Goal: Task Accomplishment & Management: Complete application form

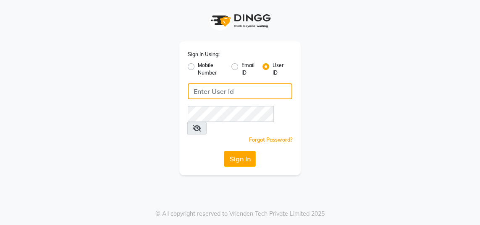
click at [247, 89] on input "Username" at bounding box center [240, 92] width 105 height 16
type input "gingerlinsalon"
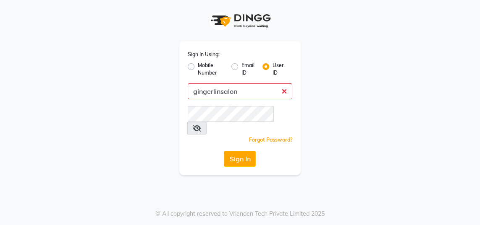
click at [224, 151] on button "Sign In" at bounding box center [240, 159] width 32 height 16
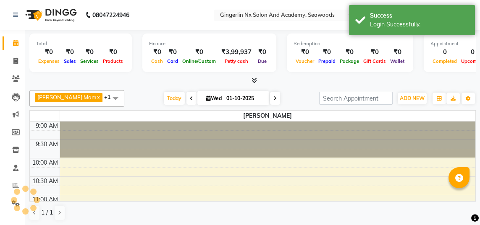
select select "en"
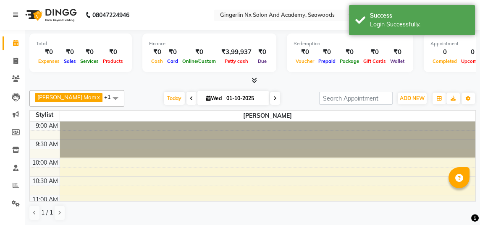
click at [18, 10] on link at bounding box center [17, 15] width 8 height 24
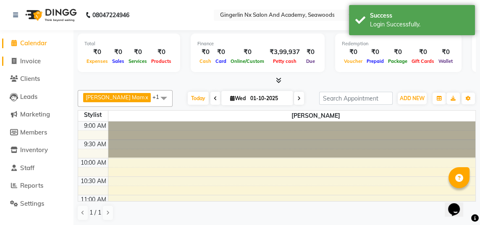
click at [42, 63] on link "Invoice" at bounding box center [36, 62] width 69 height 10
select select "service"
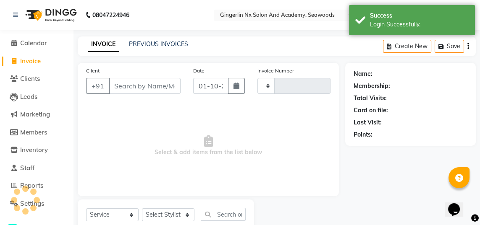
type input "0801"
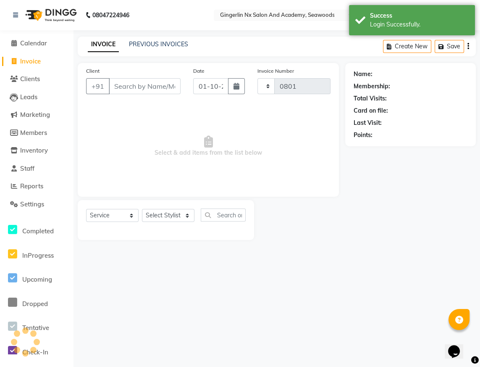
select select "480"
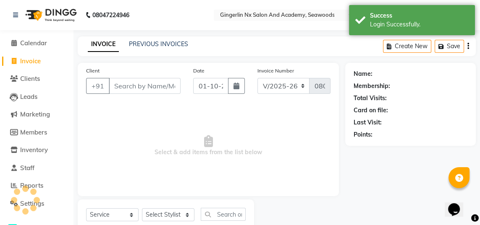
select select "membership"
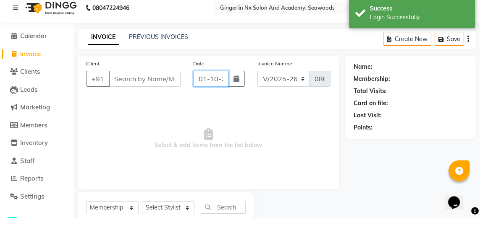
click at [200, 86] on input "01-10-2025" at bounding box center [210, 86] width 35 height 16
select select "10"
select select "2025"
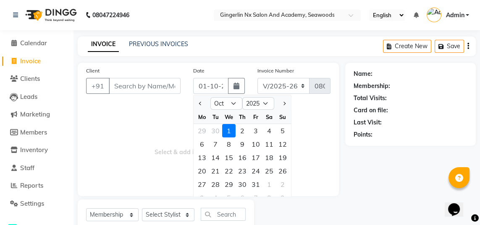
click at [199, 102] on span "Previous month" at bounding box center [200, 103] width 3 height 3
select select "9"
click at [216, 186] on div "30" at bounding box center [215, 184] width 13 height 13
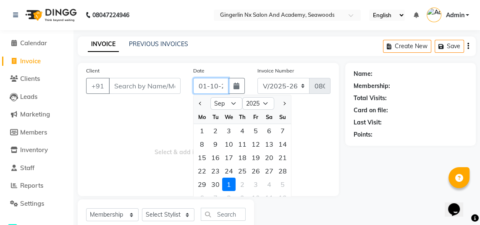
type input "30-09-2025"
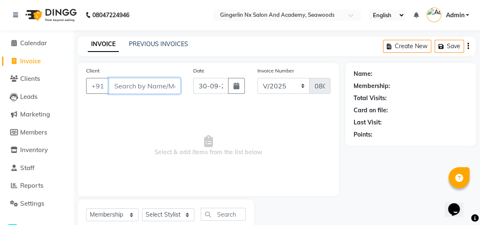
click at [135, 88] on input "Client" at bounding box center [145, 86] width 72 height 16
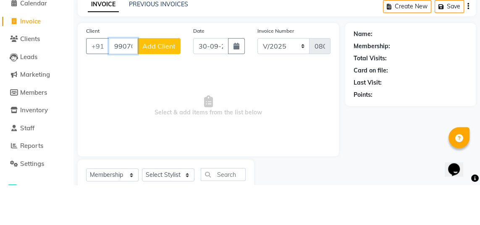
type input "9907044244"
click at [168, 83] on span "Add Client" at bounding box center [158, 86] width 33 height 8
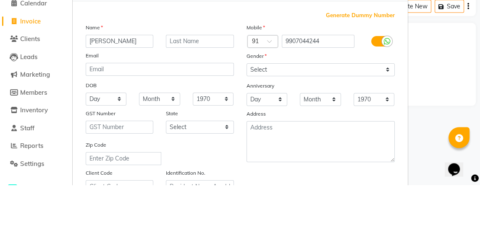
type input "[PERSON_NAME]"
click at [210, 93] on div "Email" at bounding box center [159, 97] width 161 height 12
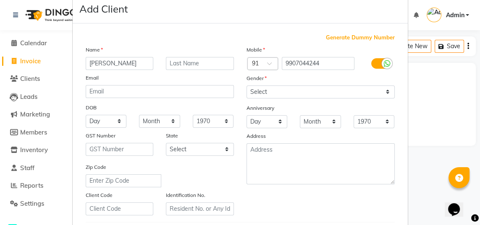
scroll to position [17, 0]
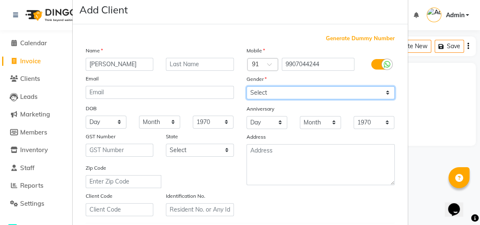
click at [293, 94] on select "Select [DEMOGRAPHIC_DATA] [DEMOGRAPHIC_DATA] Other Prefer Not To Say" at bounding box center [320, 92] width 148 height 13
select select "[DEMOGRAPHIC_DATA]"
click at [246, 86] on select "Select [DEMOGRAPHIC_DATA] [DEMOGRAPHIC_DATA] Other Prefer Not To Say" at bounding box center [320, 92] width 148 height 13
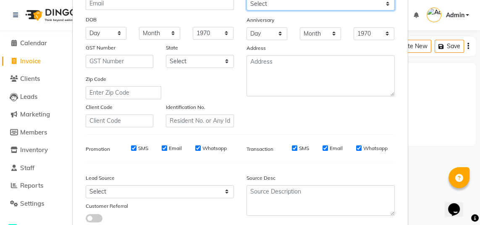
scroll to position [114, 0]
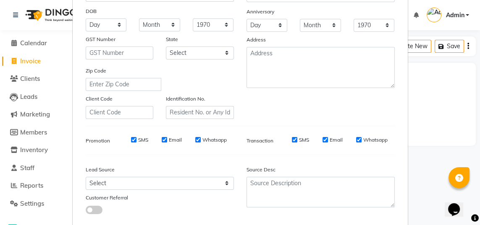
select select
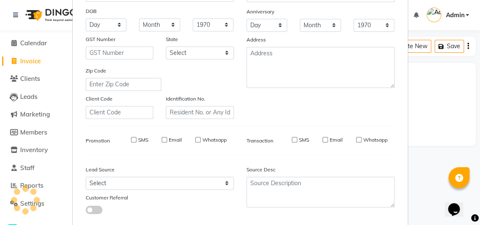
select select
checkbox input "false"
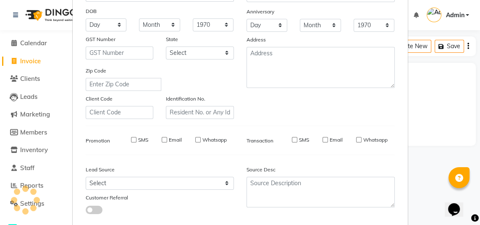
checkbox input "false"
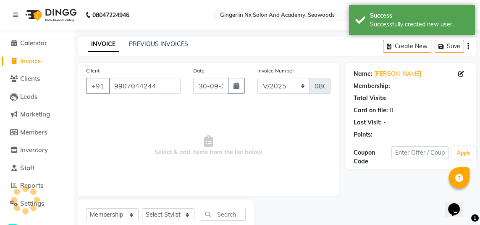
select select "1: Object"
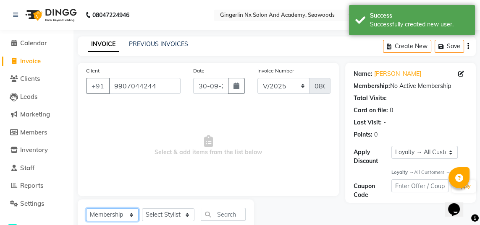
click at [107, 216] on select "Select Service Product Membership Package Voucher Prepaid Gift Card" at bounding box center [112, 215] width 52 height 13
select select "service"
click at [86, 209] on select "Select Service Product Membership Package Voucher Prepaid Gift Card" at bounding box center [112, 215] width 52 height 13
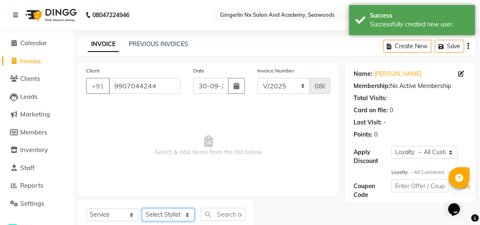
click at [168, 215] on select "Select Stylist Naina [PERSON_NAME] Sanya [PERSON_NAME]" at bounding box center [168, 215] width 52 height 13
select select "84225"
click at [142, 209] on select "Select Stylist Naina [PERSON_NAME] Sanya [PERSON_NAME]" at bounding box center [168, 215] width 52 height 13
click at [225, 217] on input "text" at bounding box center [223, 214] width 45 height 13
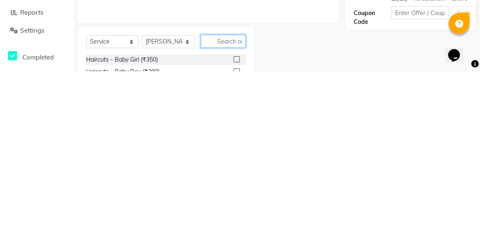
scroll to position [24, 0]
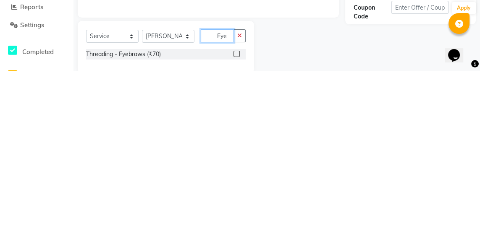
type input "Eye"
click at [235, 210] on label at bounding box center [236, 208] width 6 height 6
click at [235, 210] on input "checkbox" at bounding box center [235, 208] width 5 height 5
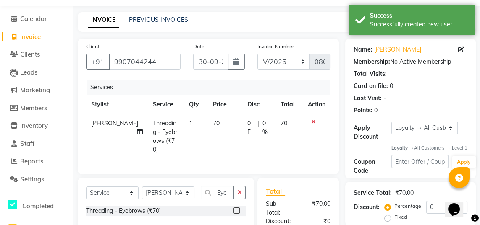
checkbox input "false"
click at [227, 191] on input "Eye" at bounding box center [217, 192] width 33 height 13
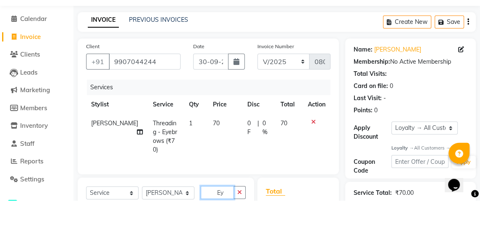
type input "E"
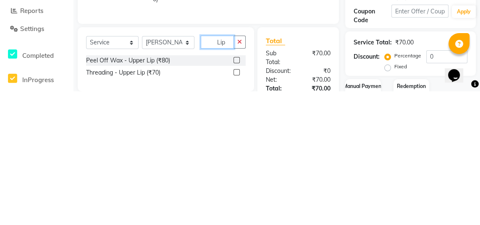
type input "Lip"
click at [236, 204] on label at bounding box center [236, 207] width 6 height 6
click at [236, 204] on input "checkbox" at bounding box center [235, 206] width 5 height 5
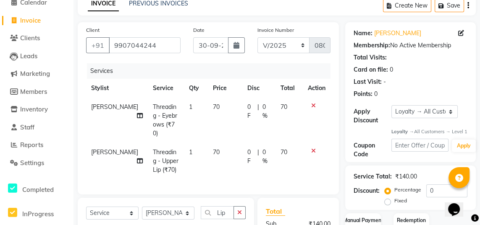
checkbox input "false"
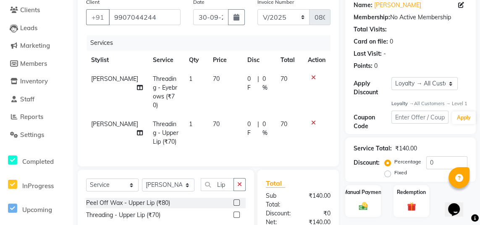
scroll to position [103, 0]
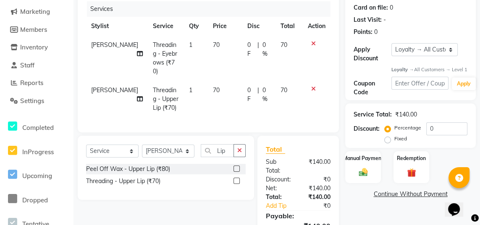
click at [362, 175] on img at bounding box center [363, 173] width 14 height 10
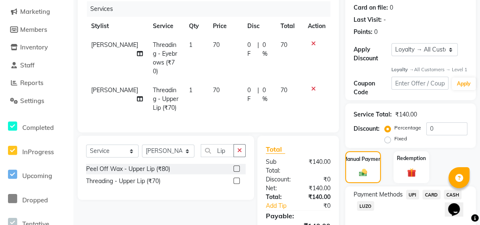
click at [411, 200] on span "UPI" at bounding box center [412, 195] width 13 height 10
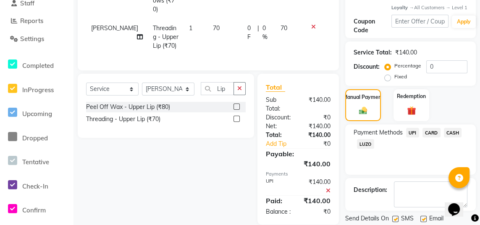
scroll to position [188, 0]
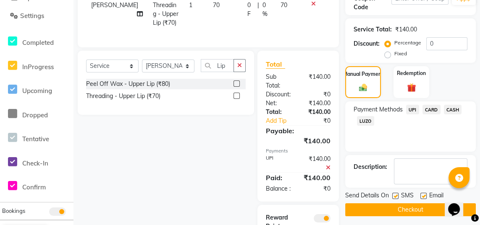
click at [398, 217] on button "Checkout" at bounding box center [410, 210] width 131 height 13
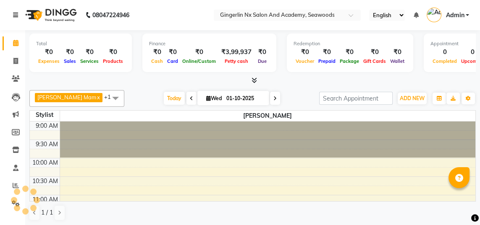
click at [17, 13] on icon at bounding box center [15, 15] width 5 height 6
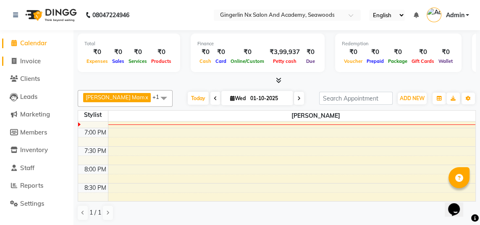
click at [38, 61] on span "Invoice" at bounding box center [30, 61] width 21 height 8
select select "service"
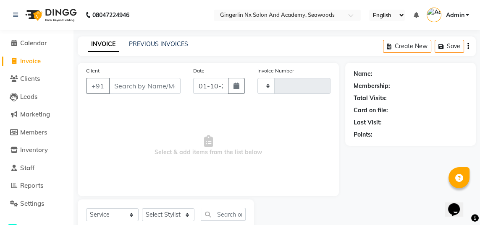
type input "0802"
select select "480"
select select "membership"
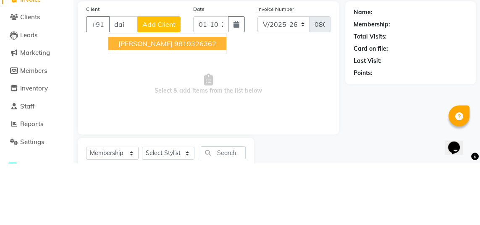
click at [174, 107] on ngb-highlight "9819326362" at bounding box center [195, 105] width 42 height 8
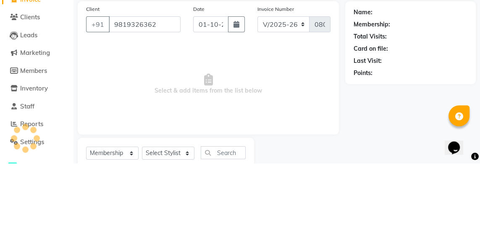
type input "9819326362"
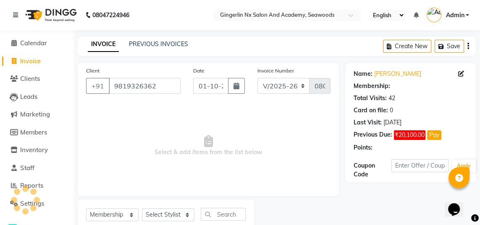
select select "1: Object"
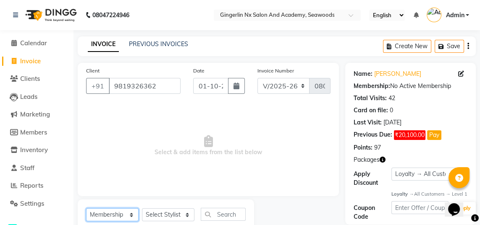
click at [118, 213] on select "Select Service Product Membership Package Voucher Prepaid Gift Card" at bounding box center [112, 215] width 52 height 13
select select "service"
click at [86, 209] on select "Select Service Product Membership Package Voucher Prepaid Gift Card" at bounding box center [112, 215] width 52 height 13
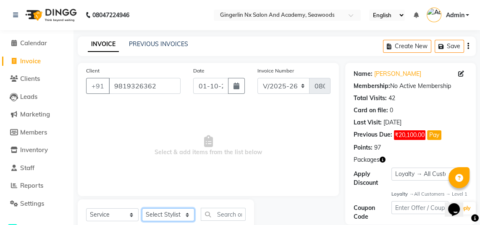
click at [178, 217] on select "Select Stylist Naina [PERSON_NAME] Sanya [PERSON_NAME]" at bounding box center [168, 215] width 52 height 13
select select "84225"
click at [142, 209] on select "Select Stylist Naina [PERSON_NAME] Sanya [PERSON_NAME]" at bounding box center [168, 215] width 52 height 13
click at [218, 216] on input "text" at bounding box center [223, 214] width 45 height 13
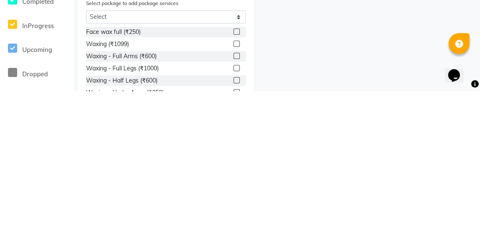
scroll to position [95, 0]
type input "Wax"
click at [234, 216] on label at bounding box center [236, 215] width 6 height 6
click at [234, 216] on input "checkbox" at bounding box center [235, 214] width 5 height 5
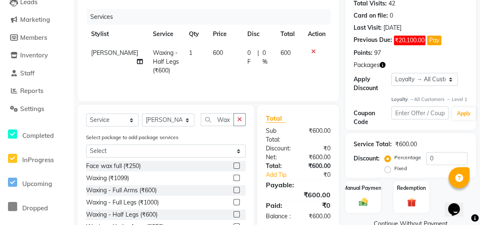
checkbox input "false"
click at [228, 121] on input "Wax" at bounding box center [217, 119] width 33 height 13
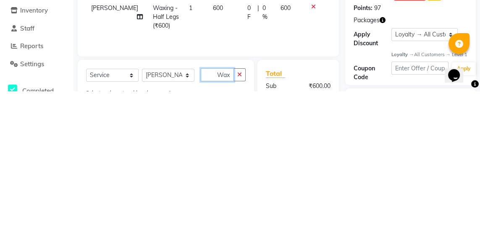
scroll to position [10, 0]
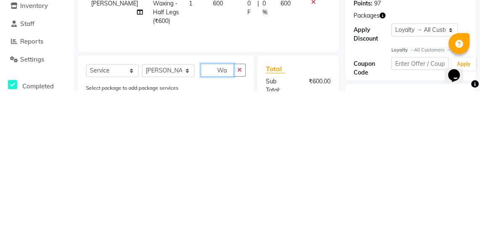
type input "W"
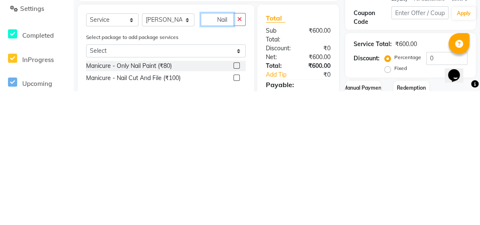
scroll to position [72, 0]
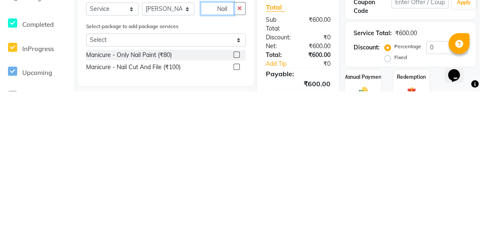
type input "Nail"
click at [236, 189] on label at bounding box center [236, 189] width 6 height 6
click at [236, 189] on input "checkbox" at bounding box center [235, 189] width 5 height 5
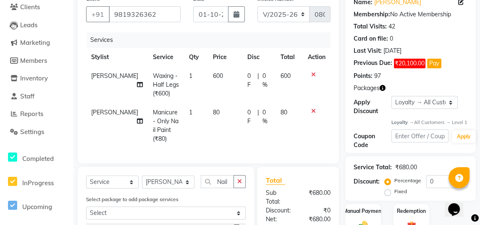
checkbox input "false"
click at [213, 110] on span "80" at bounding box center [216, 113] width 7 height 8
select select "84225"
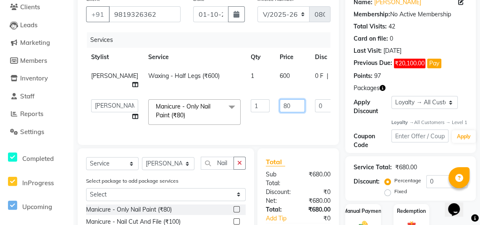
click at [280, 105] on input "80" at bounding box center [292, 106] width 25 height 13
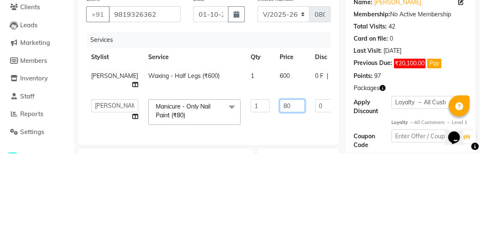
type input "8"
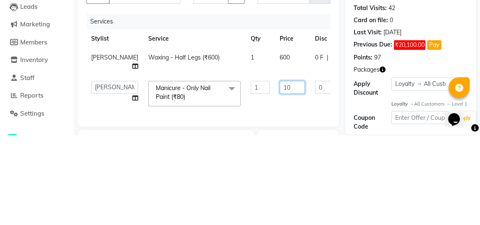
type input "100"
click at [225, 164] on tr "Sajida Waxing - Half Legs (₹600) 1 600 0 F | 0 % 600" at bounding box center [262, 153] width 353 height 28
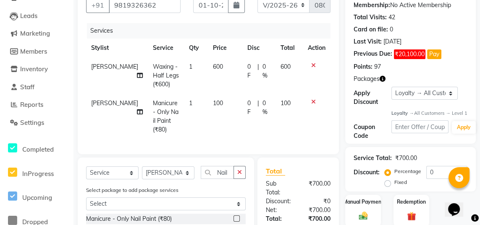
scroll to position [112, 0]
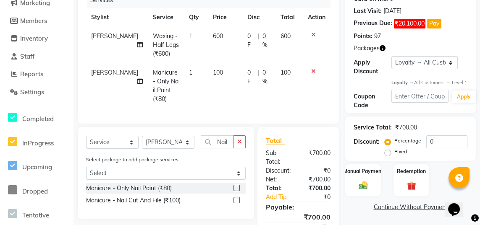
click at [365, 183] on div "Manual Payment" at bounding box center [363, 181] width 36 height 32
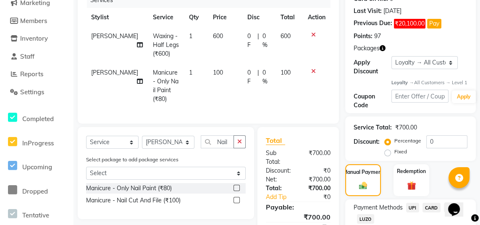
click at [413, 213] on span "UPI" at bounding box center [412, 208] width 13 height 10
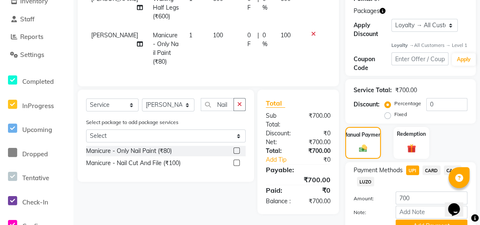
click at [429, 225] on button "Add Payment" at bounding box center [432, 226] width 72 height 13
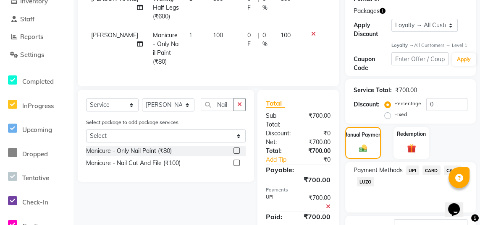
scroll to position [206, 0]
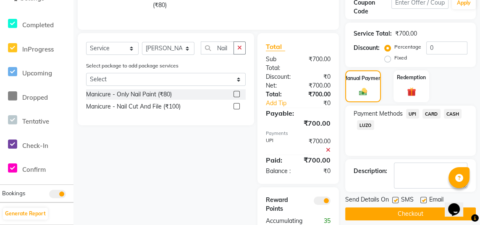
click at [422, 220] on button "Checkout" at bounding box center [410, 214] width 131 height 13
